Goal: Information Seeking & Learning: Learn about a topic

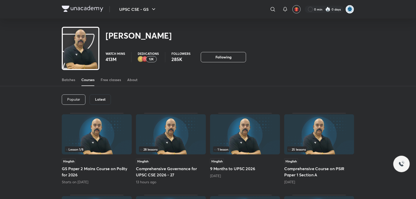
click at [272, 10] on icon at bounding box center [273, 9] width 6 height 6
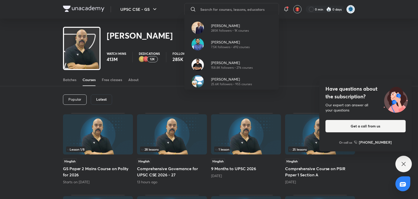
click at [405, 167] on div "Have questions about the subscription? Our expert can answer all your questions…" at bounding box center [404, 164] width 16 height 16
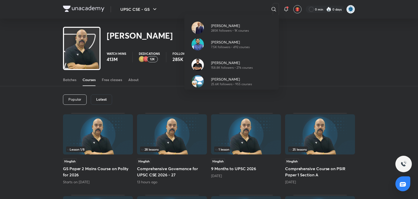
click at [273, 8] on div "[PERSON_NAME] 285K followers • 1K courses [PERSON_NAME] 7.5K followers • 492 co…" at bounding box center [209, 99] width 418 height 199
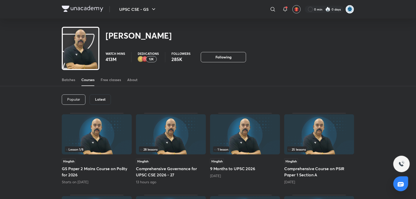
click at [273, 8] on icon at bounding box center [273, 9] width 6 height 6
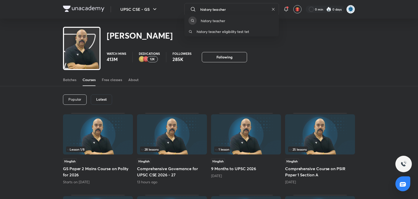
type input "history teacher"
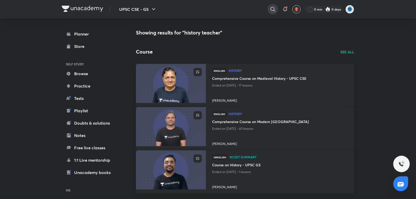
click at [274, 9] on icon at bounding box center [272, 9] width 4 height 4
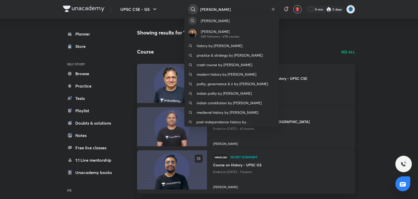
type input "[PERSON_NAME]"
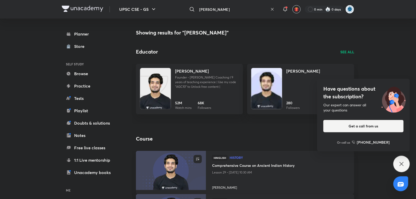
click at [402, 162] on icon at bounding box center [401, 164] width 6 height 6
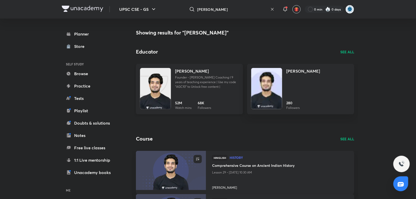
click at [190, 74] on div "[PERSON_NAME] Founder - [PERSON_NAME] Coaching I 9 years of teaching experience…" at bounding box center [207, 80] width 64 height 25
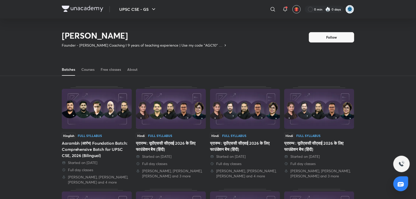
scroll to position [22, 0]
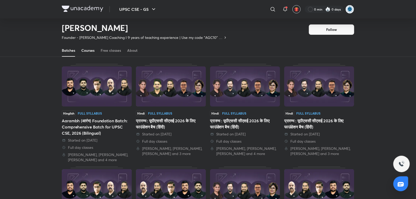
click at [85, 49] on div "Courses" at bounding box center [87, 50] width 13 height 5
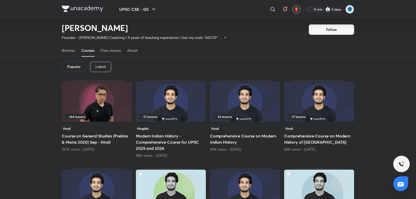
click at [97, 67] on p "Latest" at bounding box center [100, 67] width 10 height 4
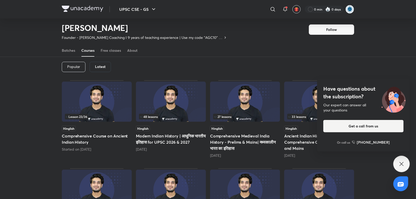
click at [255, 90] on img at bounding box center [245, 102] width 70 height 40
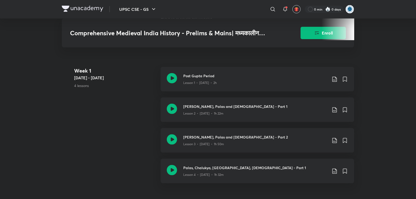
scroll to position [210, 0]
